Goal: Task Accomplishment & Management: Complete application form

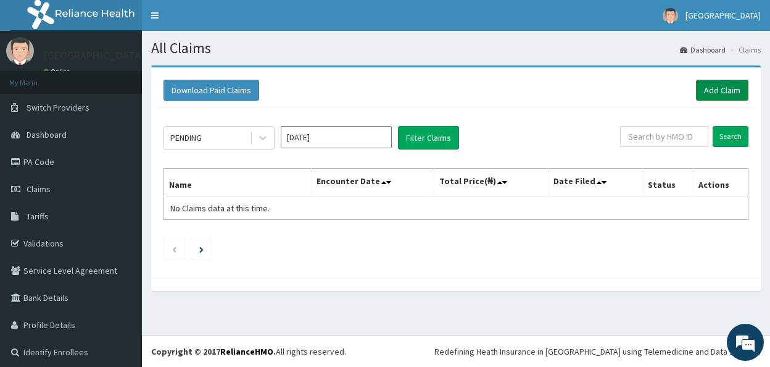
click at [703, 94] on link "Add Claim" at bounding box center [722, 90] width 52 height 21
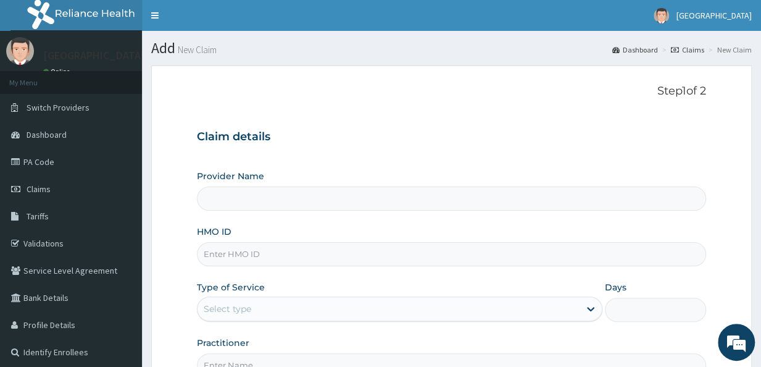
type input "[GEOGRAPHIC_DATA]"
click at [228, 255] on input "HMO ID" at bounding box center [451, 254] width 509 height 24
type input "7"
type input "LTR/10047/B"
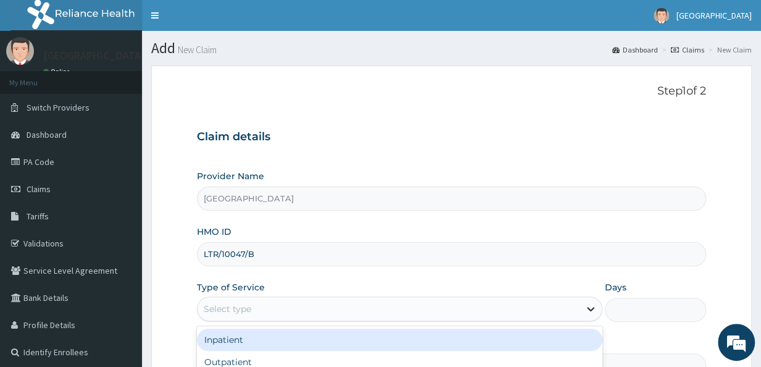
click at [593, 307] on icon at bounding box center [590, 309] width 7 height 4
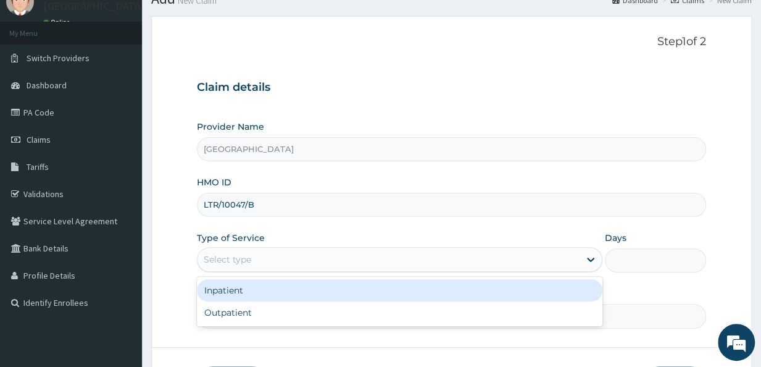
scroll to position [59, 0]
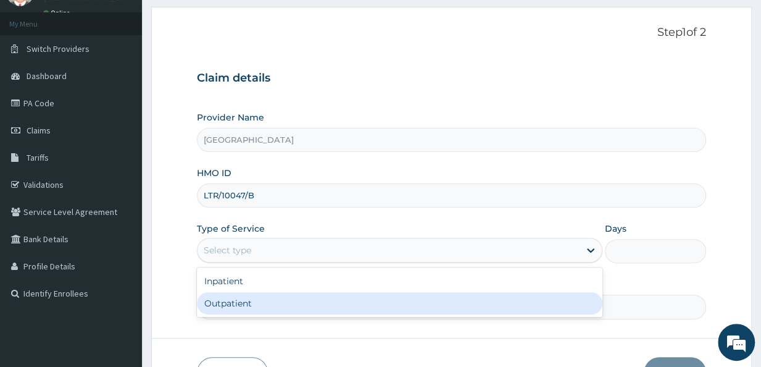
click at [575, 307] on div "Outpatient" at bounding box center [400, 303] width 406 height 22
type input "1"
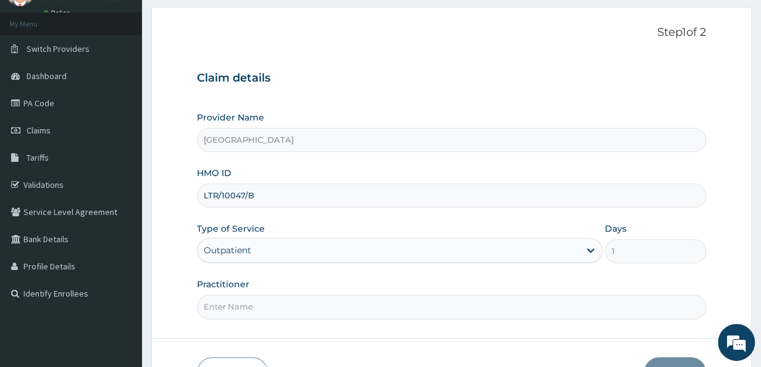
click at [524, 292] on div "Practitioner" at bounding box center [451, 298] width 509 height 41
click at [357, 304] on input "Practitioner" at bounding box center [451, 306] width 509 height 24
type input "Dr. Sylvester"
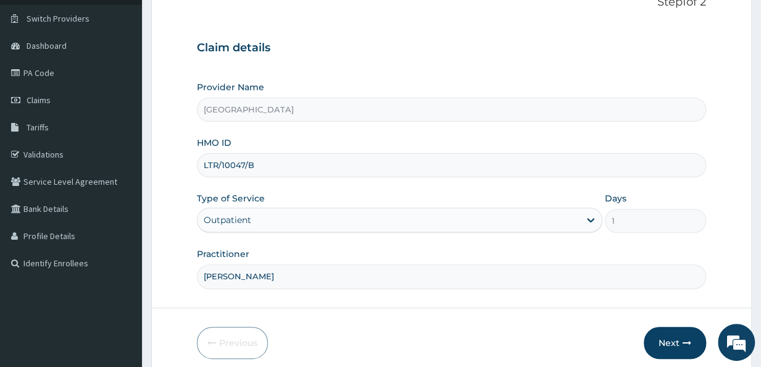
scroll to position [138, 0]
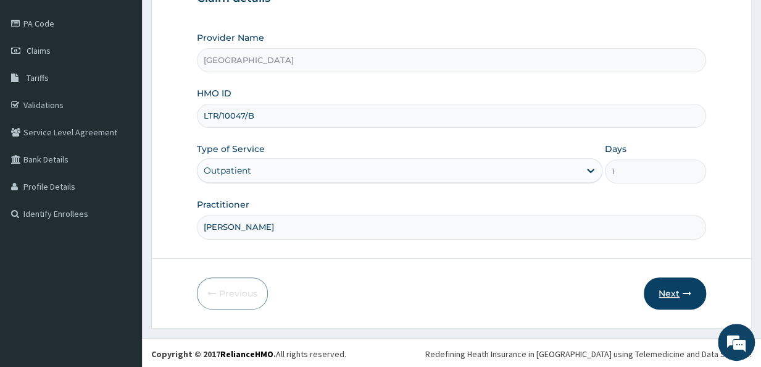
click at [674, 293] on button "Next" at bounding box center [675, 293] width 62 height 32
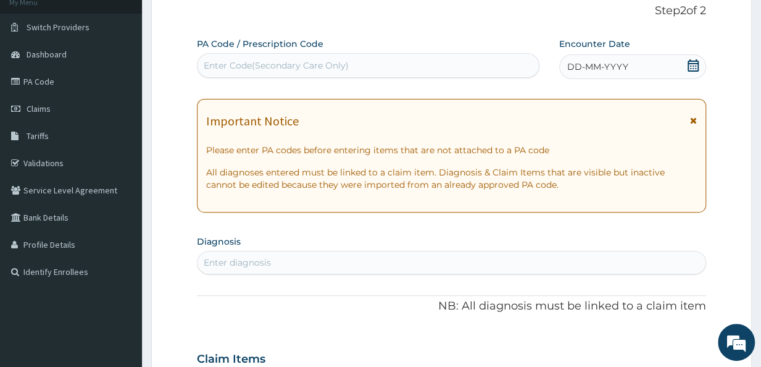
scroll to position [72, 0]
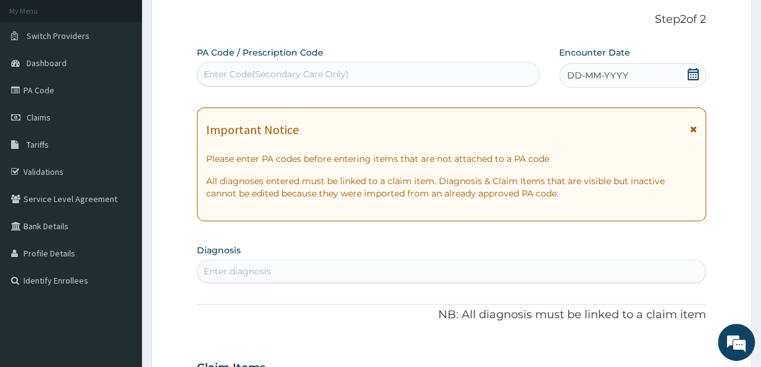
click at [324, 82] on div "Enter Code(Secondary Care Only)" at bounding box center [368, 74] width 341 height 20
paste input "PA/B4F579"
type input "PA/B4F579"
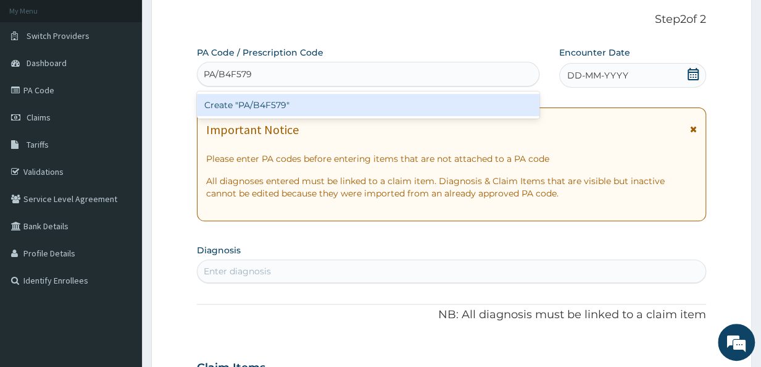
click at [283, 98] on div "Create "PA/B4F579"" at bounding box center [368, 105] width 343 height 22
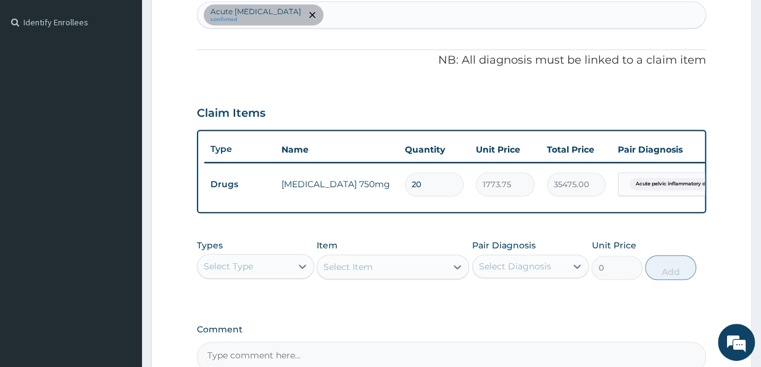
scroll to position [472, 0]
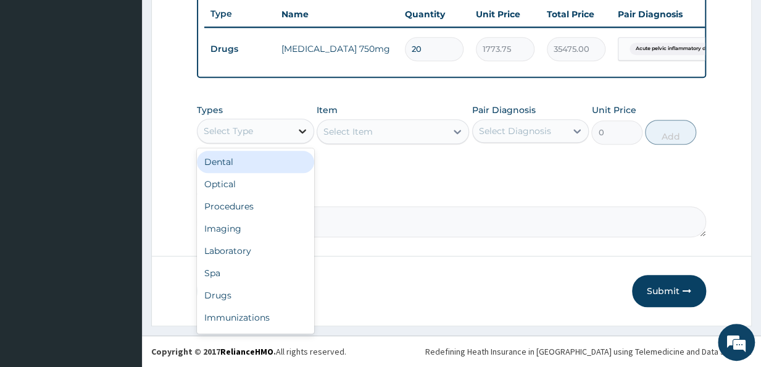
click at [306, 129] on icon at bounding box center [302, 131] width 12 height 12
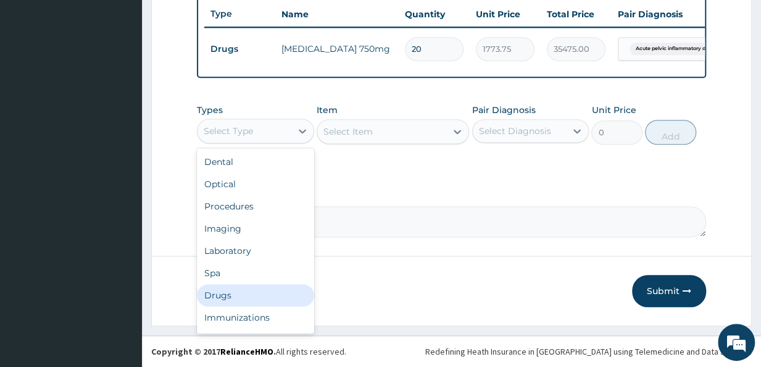
click at [265, 296] on div "Drugs" at bounding box center [255, 295] width 117 height 22
click at [299, 138] on div at bounding box center [302, 131] width 22 height 22
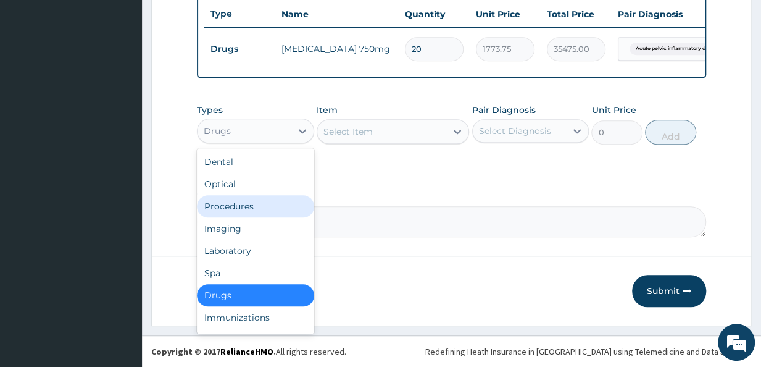
click at [244, 205] on div "Procedures" at bounding box center [255, 206] width 117 height 22
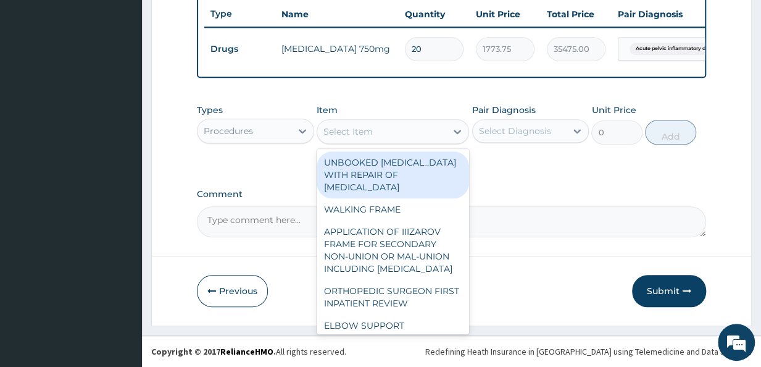
click at [452, 137] on icon at bounding box center [457, 131] width 12 height 12
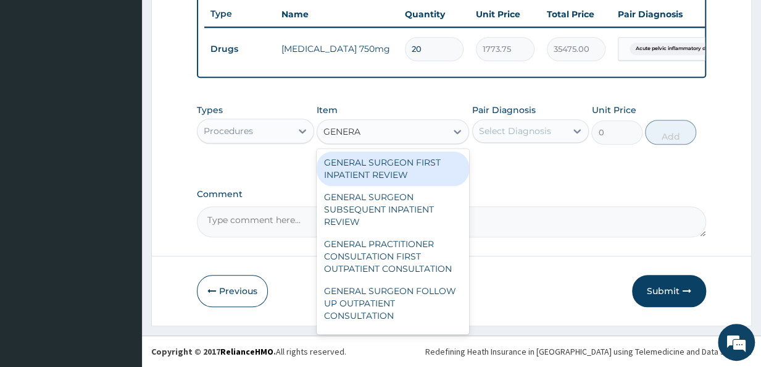
type input "GENERAL"
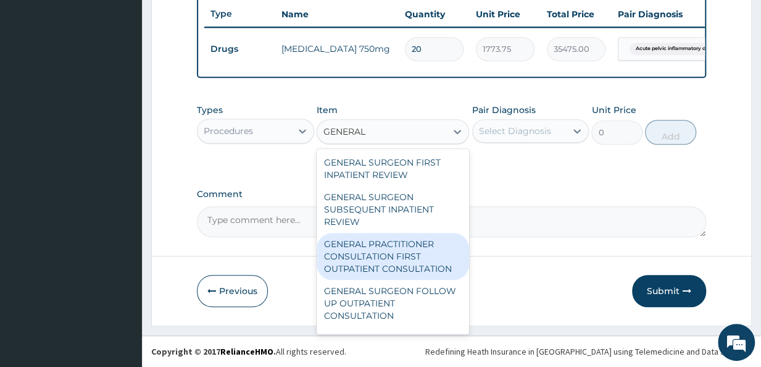
drag, startPoint x: 354, startPoint y: 233, endPoint x: 373, endPoint y: 244, distance: 21.3
click at [373, 244] on div "GENERAL PRACTITIONER CONSULTATION FIRST OUTPATIENT CONSULTATION" at bounding box center [393, 256] width 153 height 47
type input "3547.5"
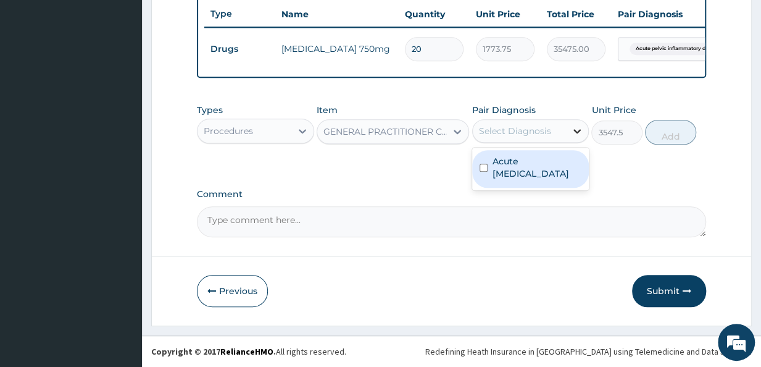
click at [579, 134] on icon at bounding box center [577, 131] width 12 height 12
click at [483, 172] on input "checkbox" at bounding box center [484, 168] width 8 height 8
checkbox input "true"
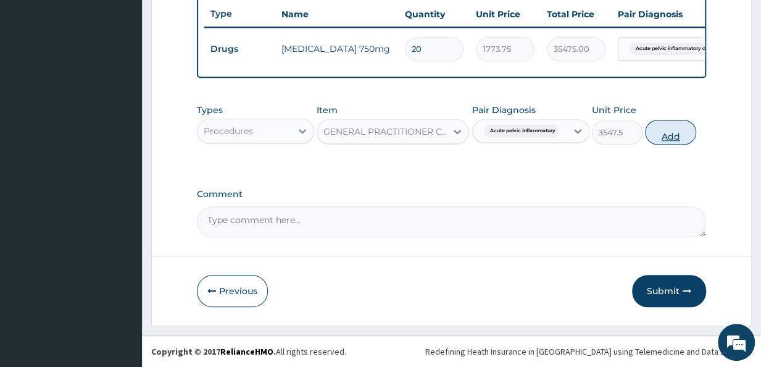
click at [669, 132] on button "Add" at bounding box center [670, 132] width 51 height 25
type input "0"
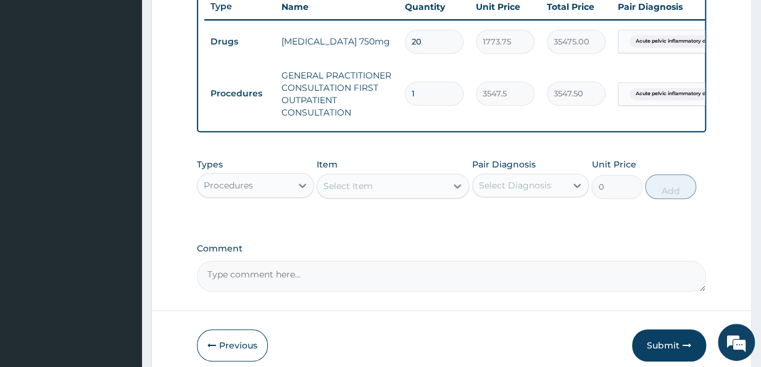
scroll to position [534, 0]
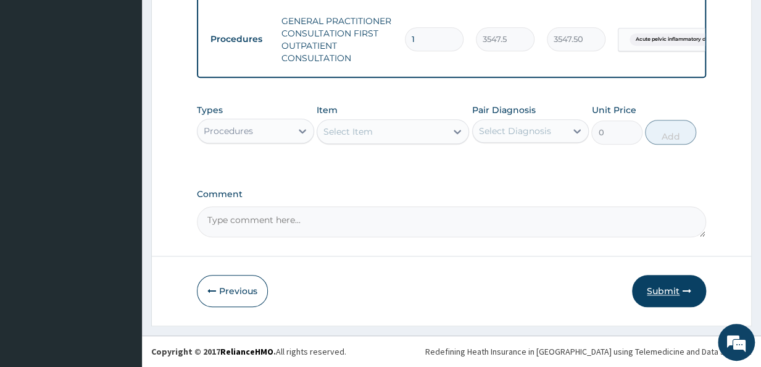
click at [672, 287] on button "Submit" at bounding box center [669, 291] width 74 height 32
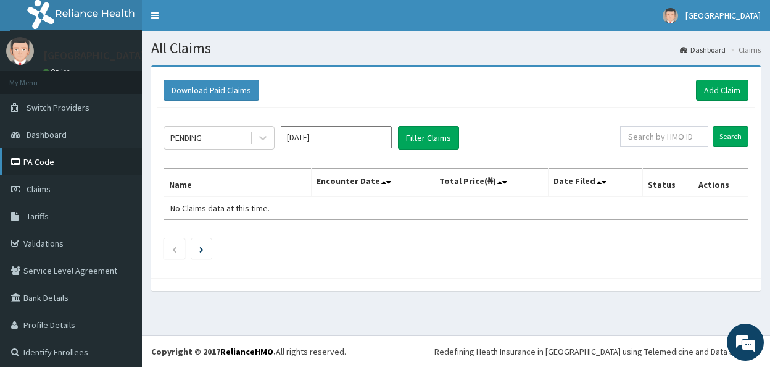
click at [46, 169] on link "PA Code" at bounding box center [71, 161] width 142 height 27
click at [58, 211] on link "Tariffs" at bounding box center [71, 216] width 142 height 27
